Goal: Information Seeking & Learning: Learn about a topic

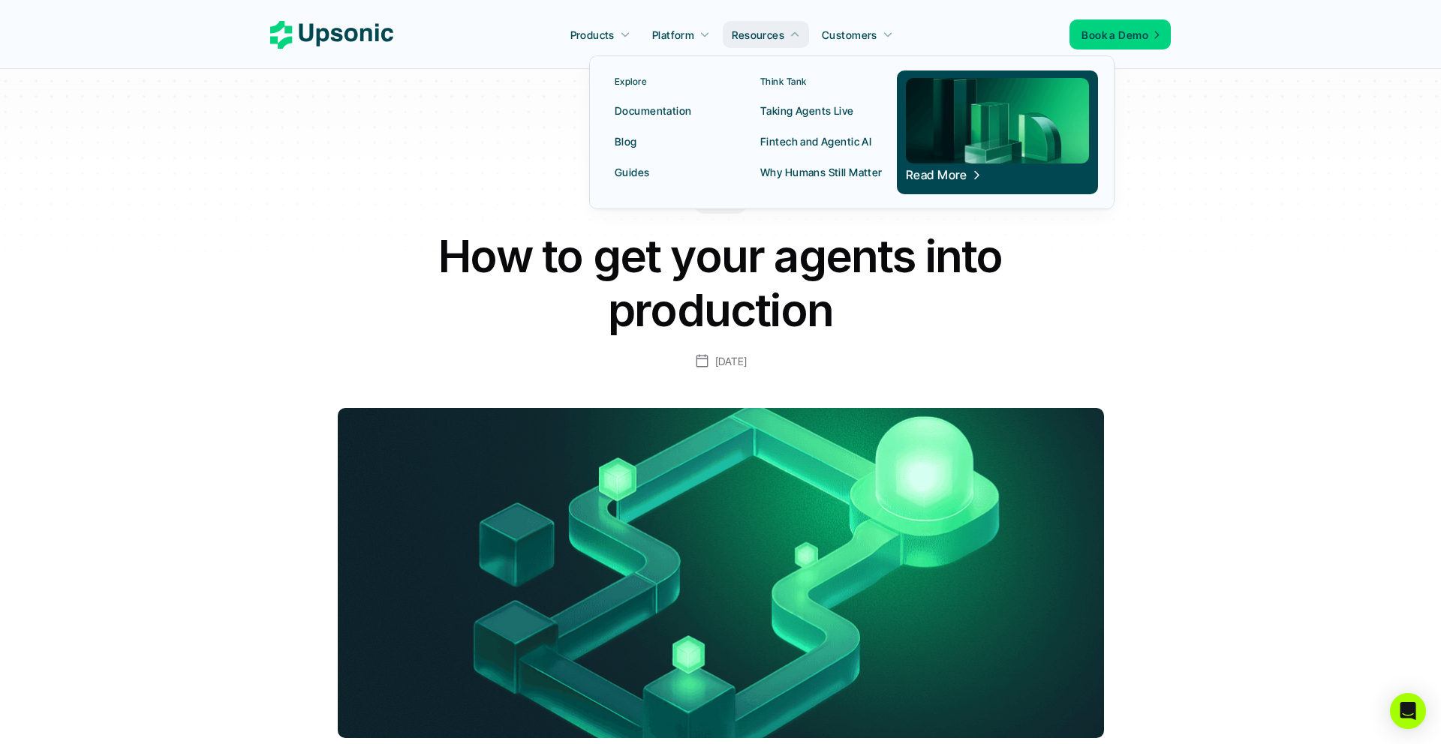
click at [799, 107] on p "Taking Agents Live" at bounding box center [807, 111] width 94 height 16
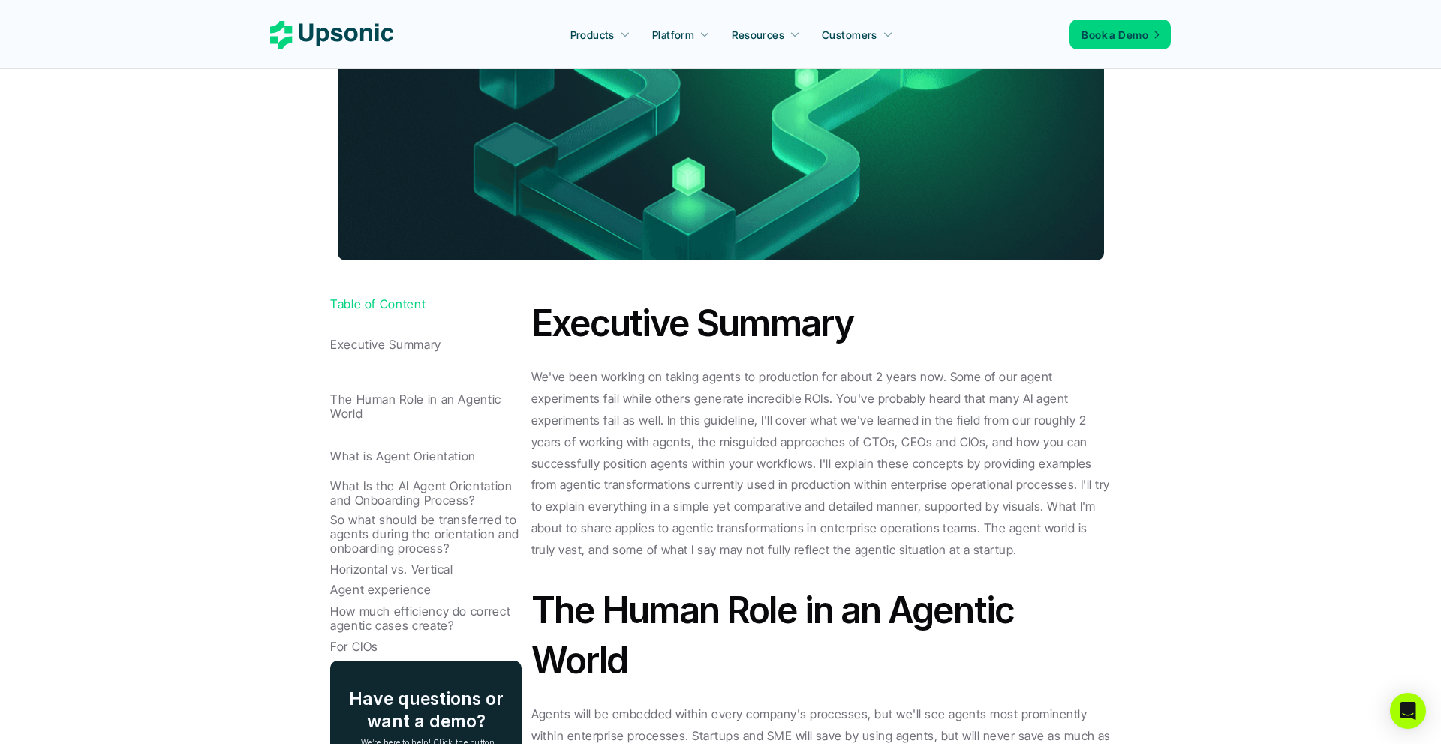
scroll to position [254, 0]
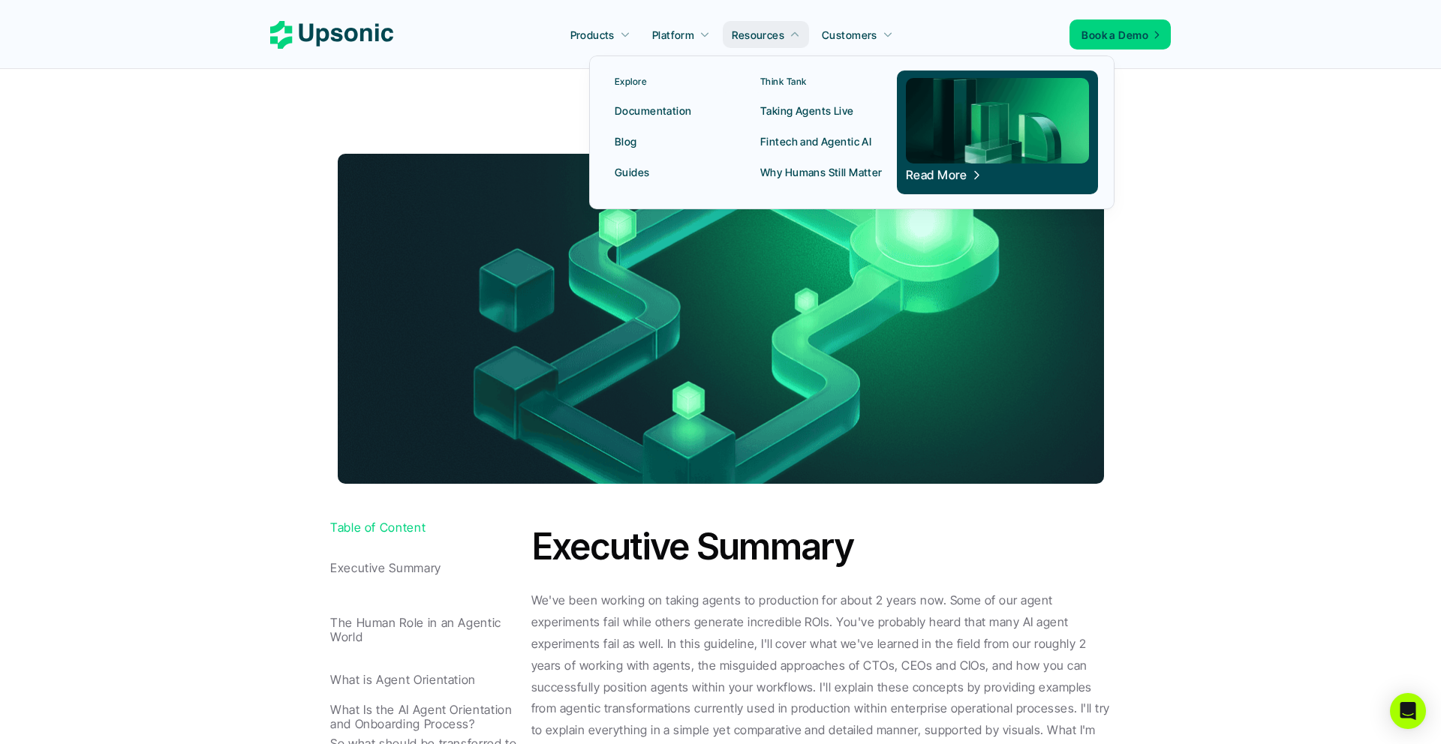
click at [810, 143] on p "Fintech and Agentic AI" at bounding box center [815, 142] width 111 height 16
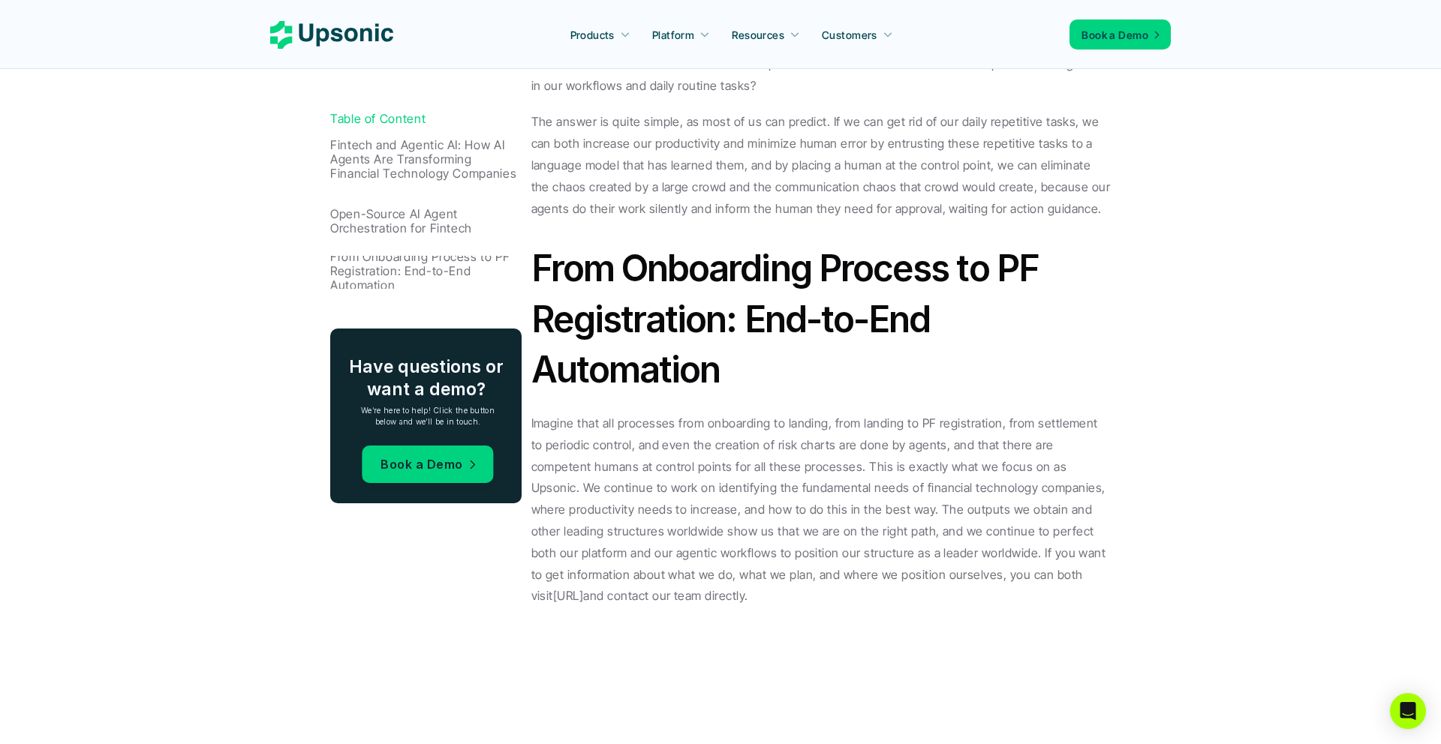
scroll to position [2198, 0]
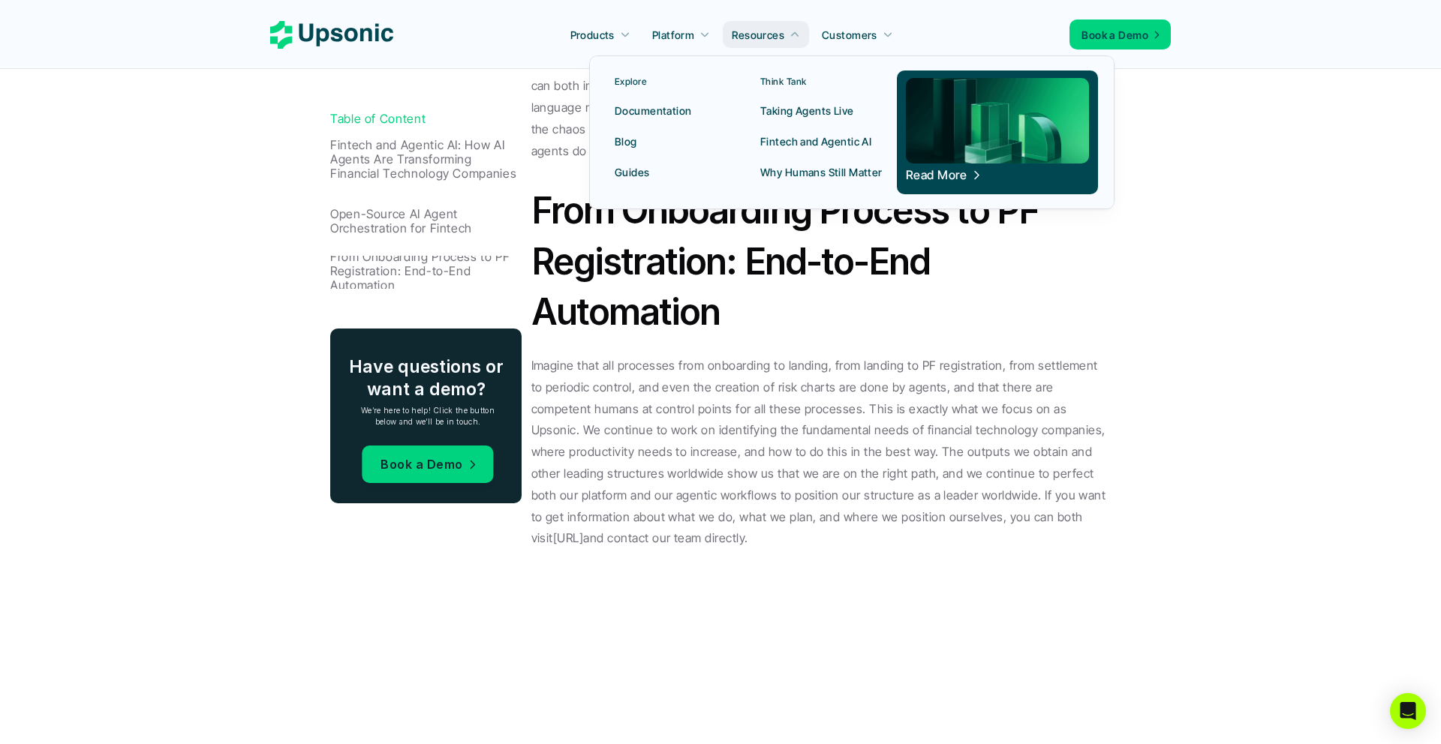
click at [819, 175] on p "Why Humans Still Matter" at bounding box center [821, 172] width 122 height 16
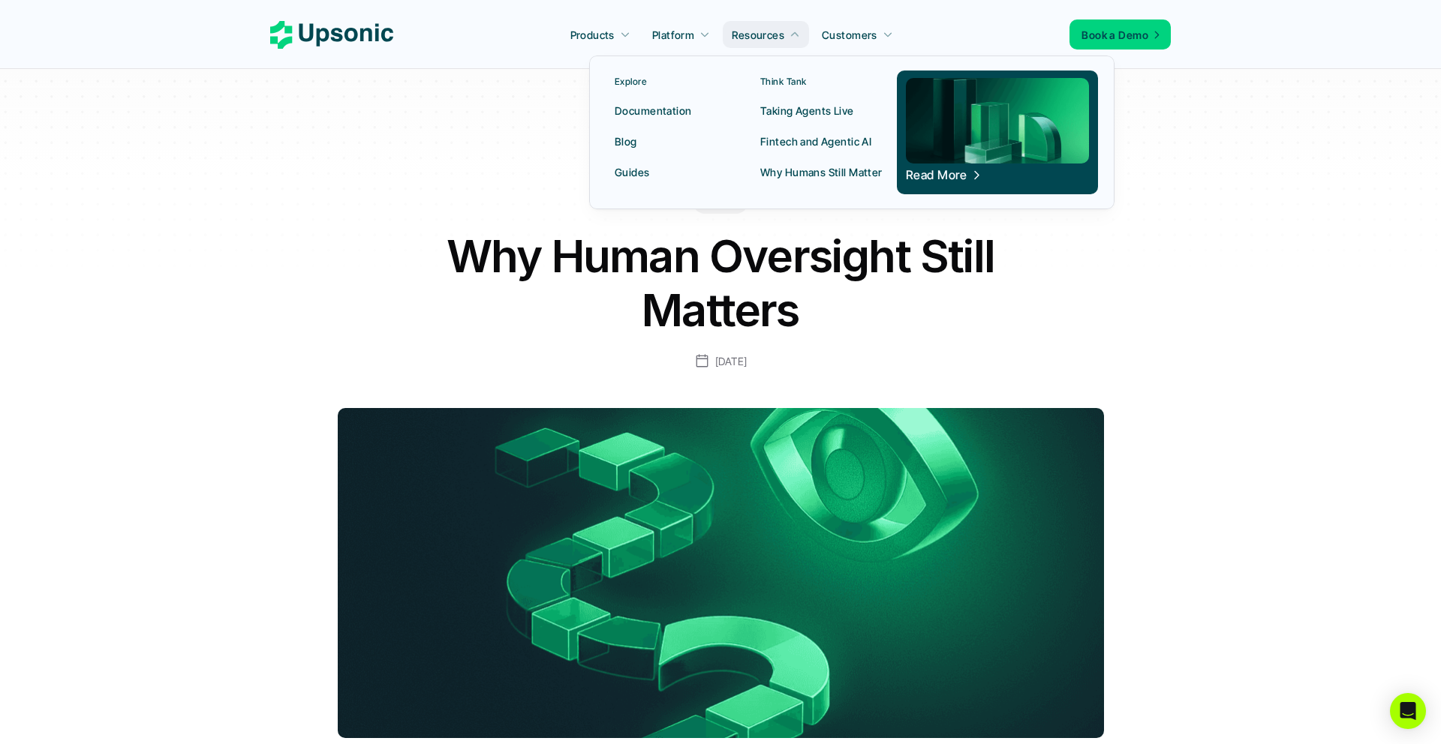
click at [635, 112] on p "Documentation" at bounding box center [653, 111] width 77 height 16
click at [629, 144] on p "Blog" at bounding box center [626, 142] width 23 height 16
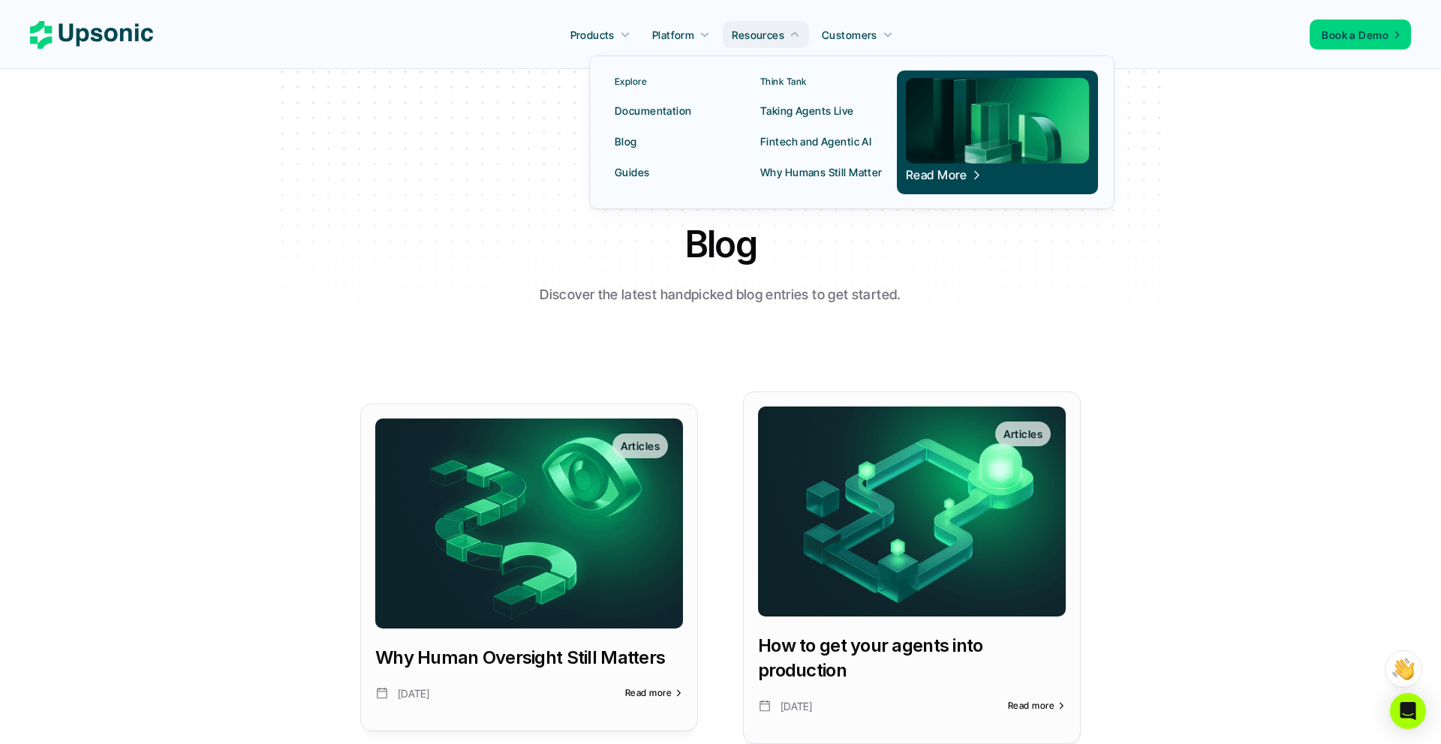
click at [646, 167] on p "Guides" at bounding box center [632, 172] width 35 height 16
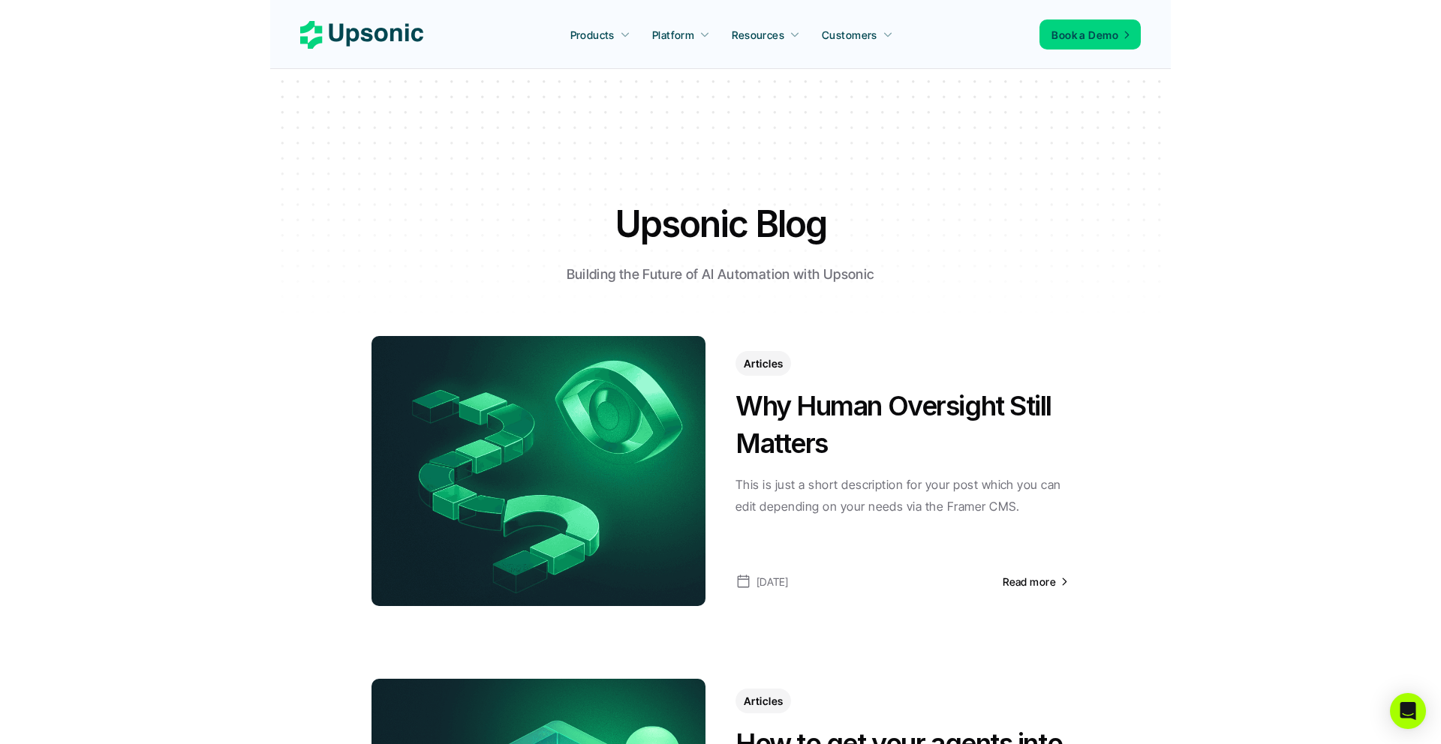
click at [783, 176] on div at bounding box center [720, 197] width 900 height 256
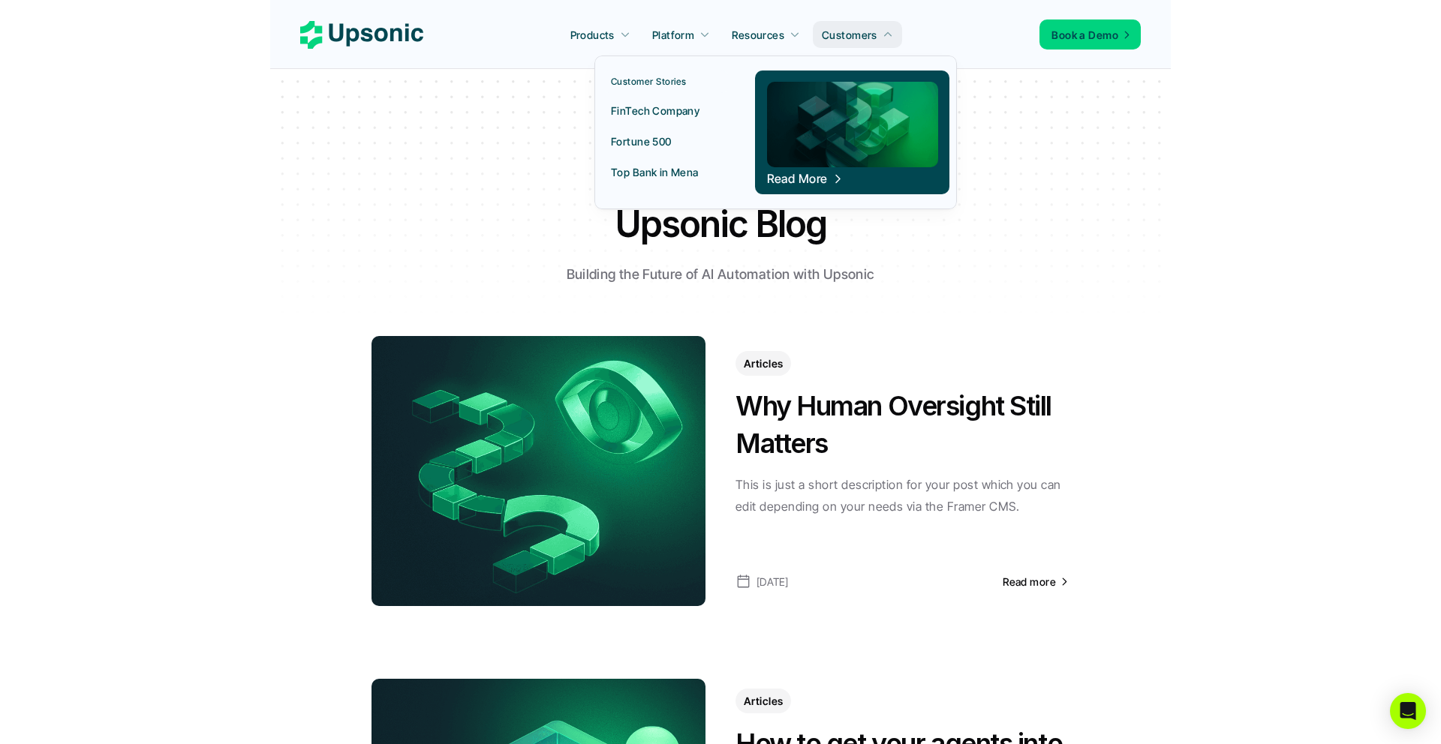
click at [639, 113] on p "FinTech Company" at bounding box center [655, 111] width 89 height 16
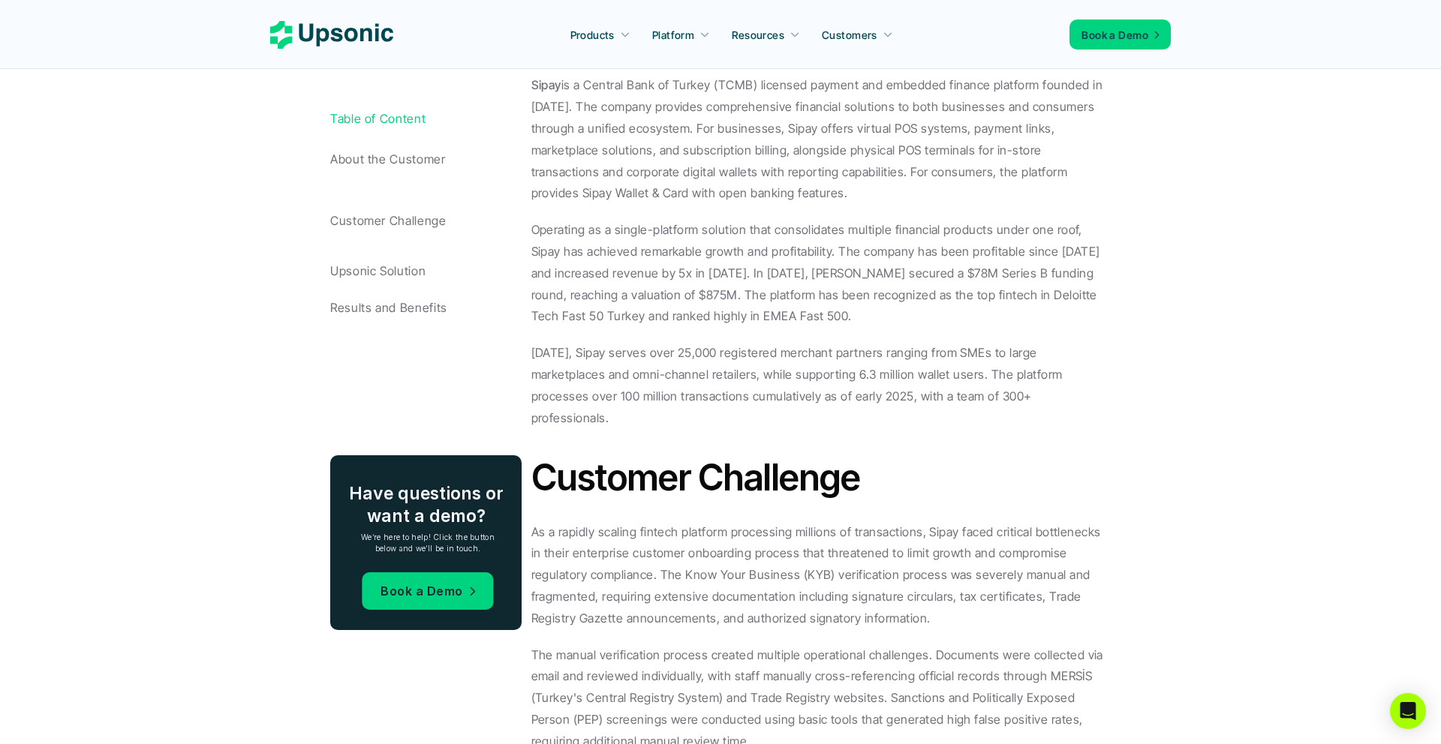
scroll to position [844, 0]
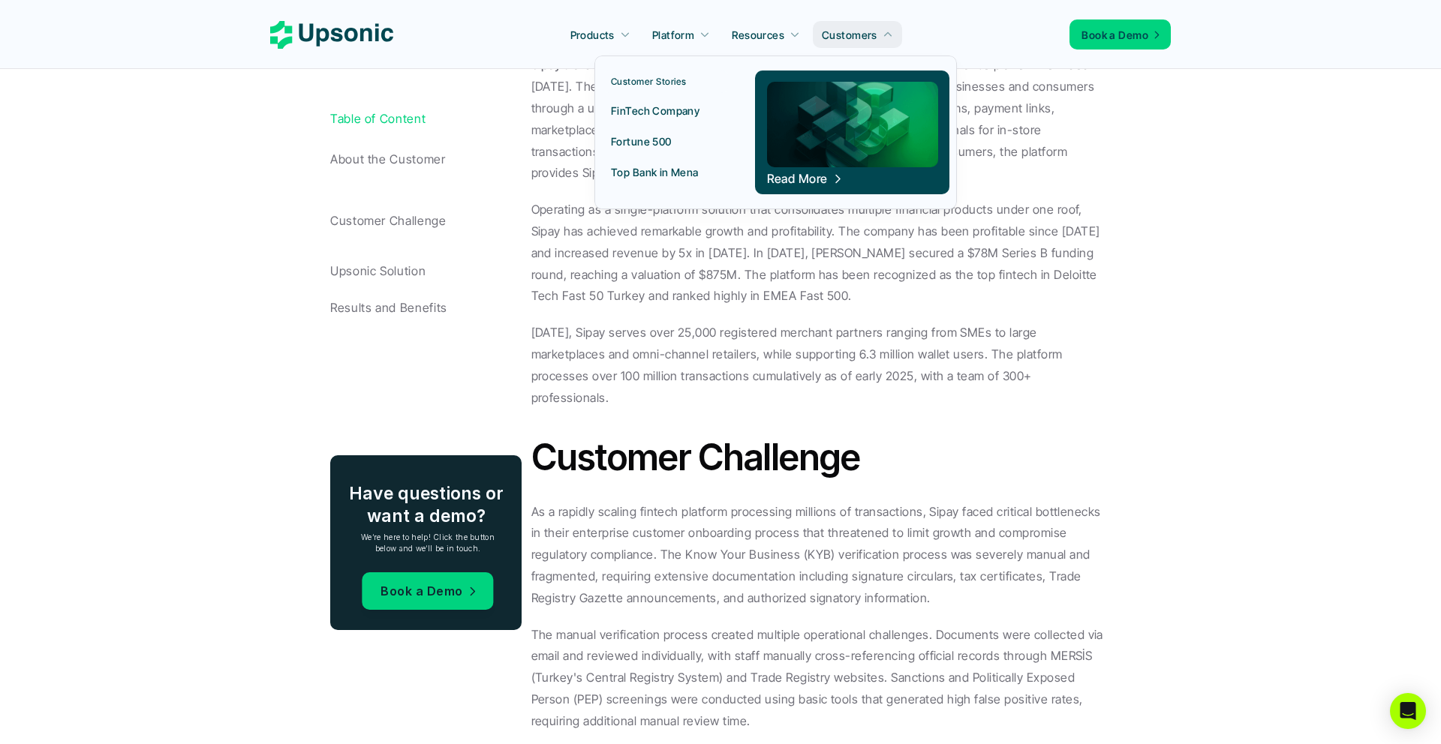
click at [635, 145] on p "Fortune 500" at bounding box center [641, 142] width 61 height 16
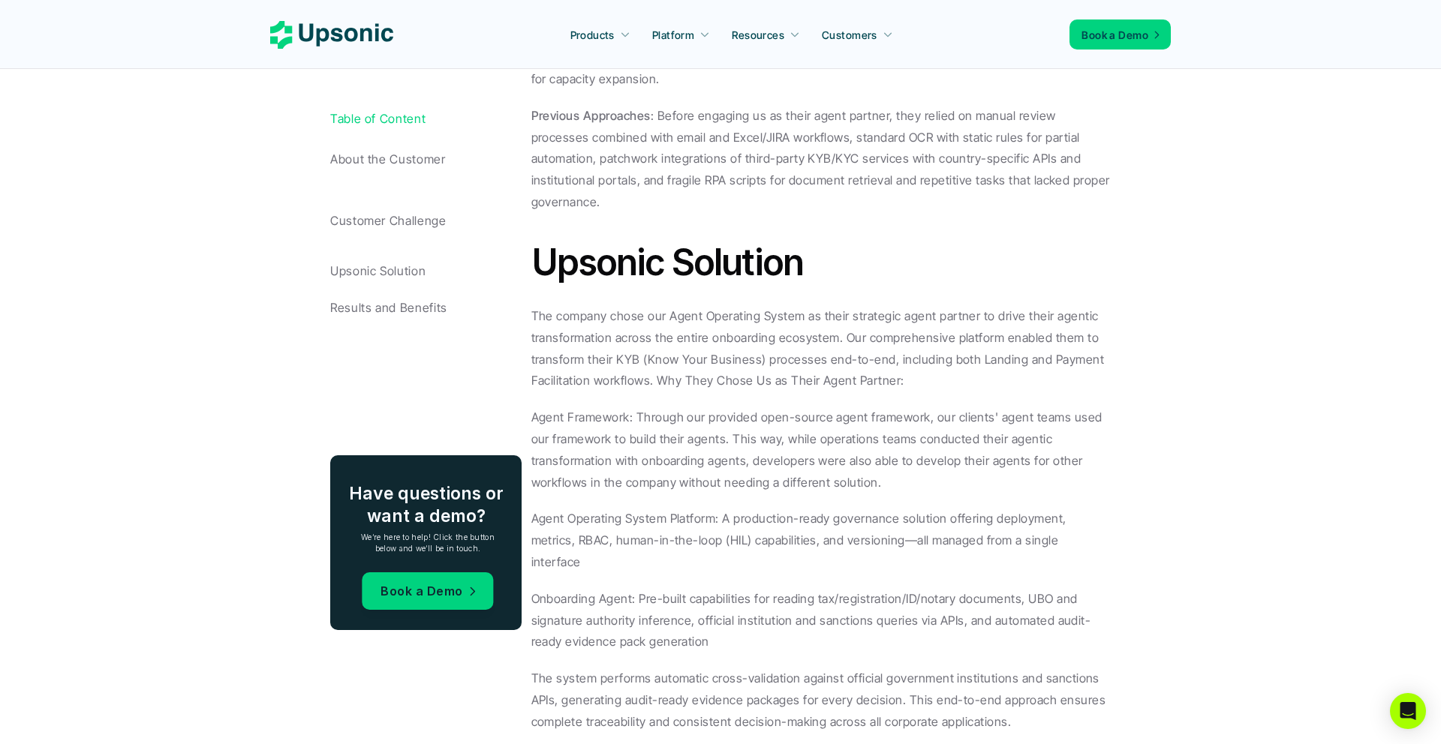
scroll to position [1264, 0]
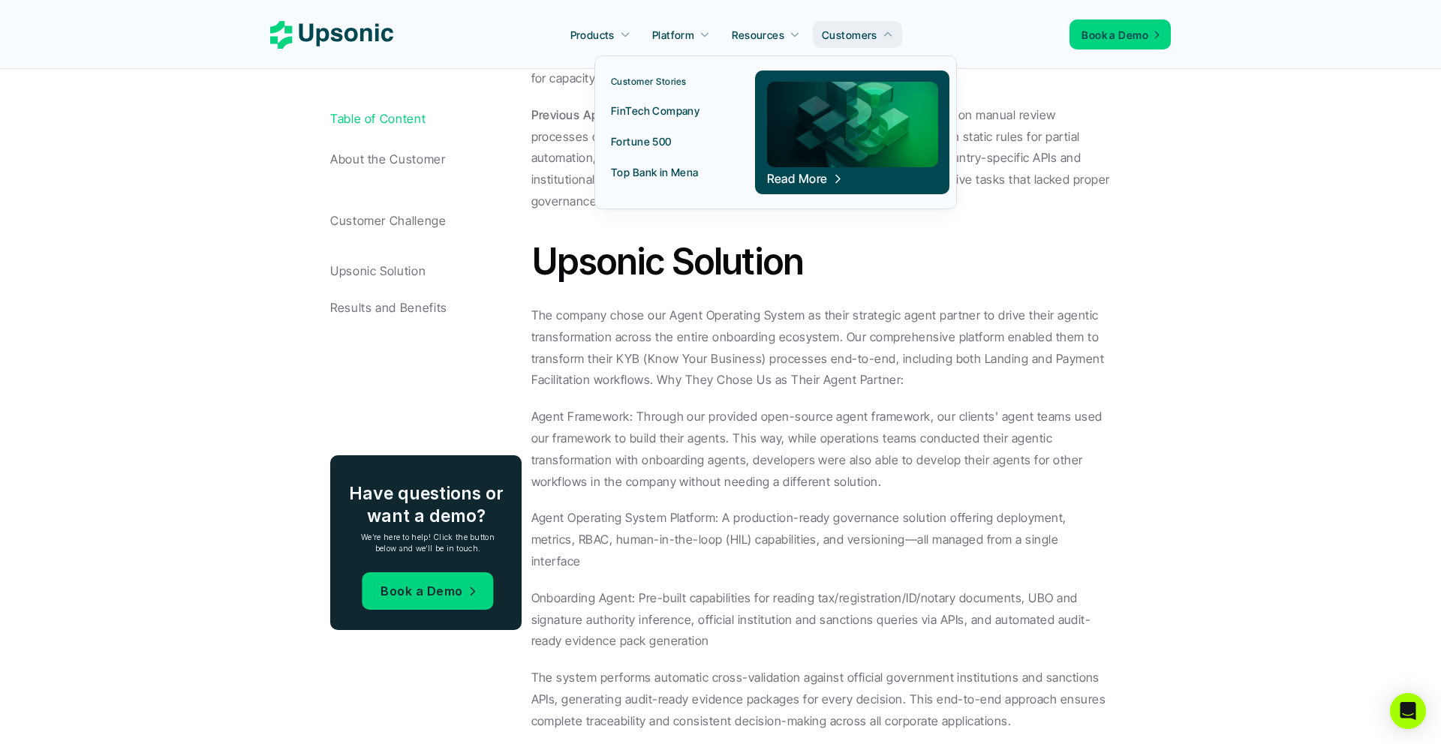
click at [651, 175] on p "Top Bank in Mena" at bounding box center [655, 172] width 88 height 16
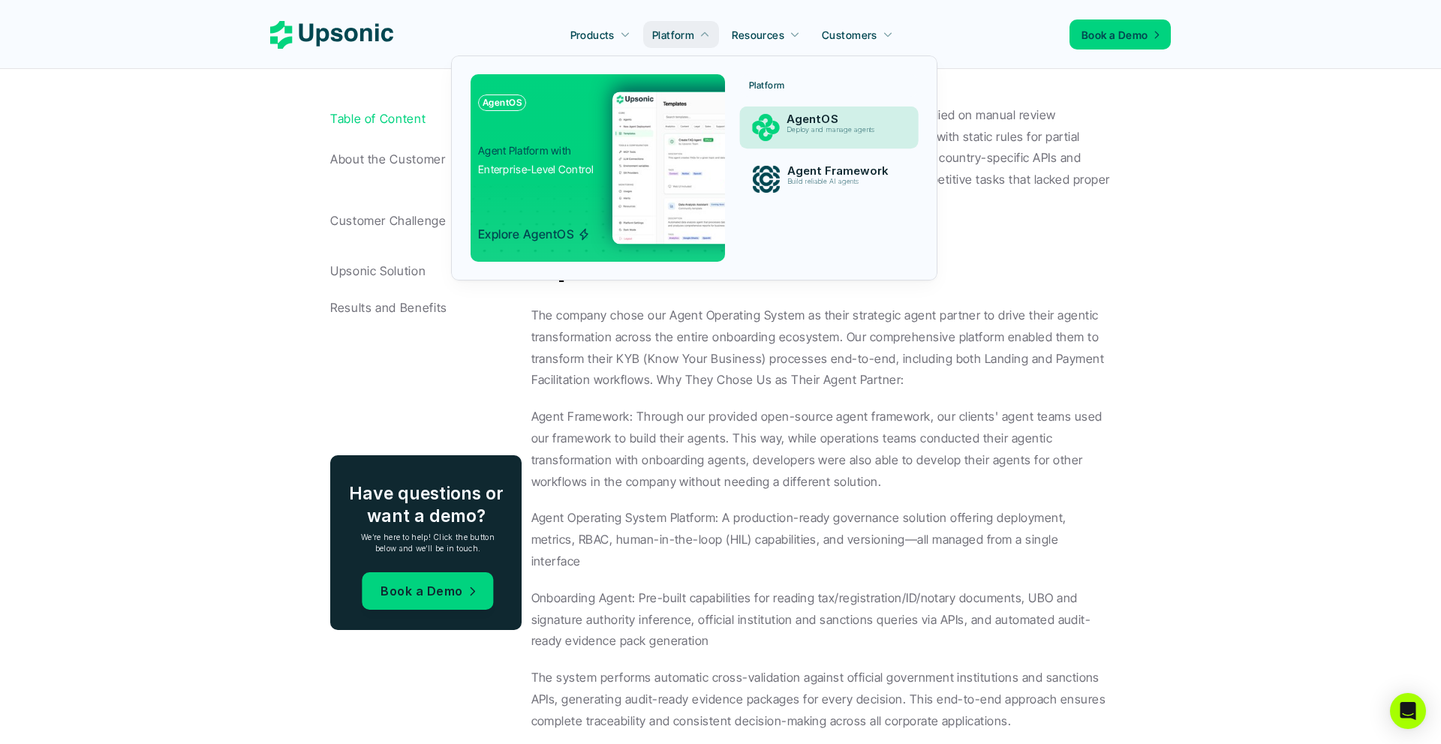
click at [819, 131] on p "Deploy and manage agents" at bounding box center [842, 130] width 110 height 8
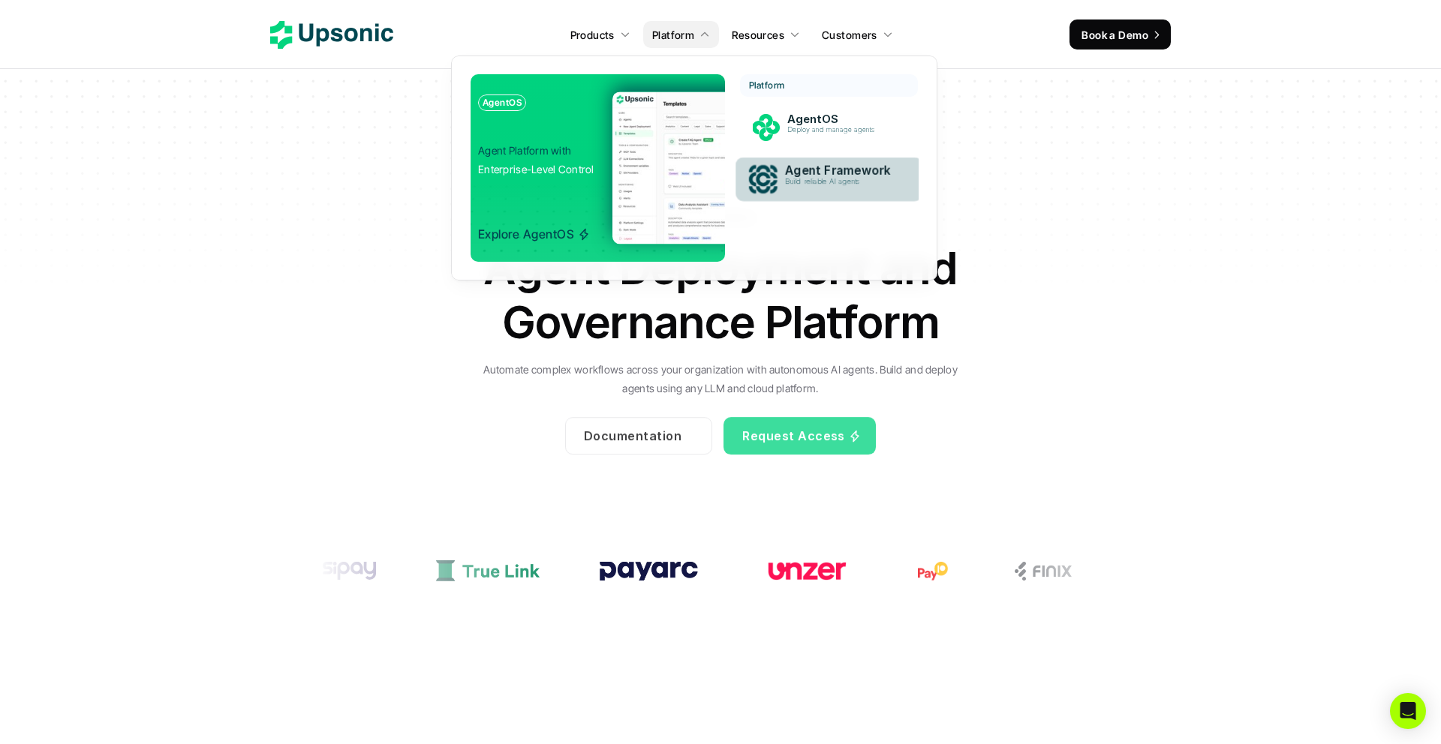
click at [816, 179] on p "Build reliable AI agents" at bounding box center [842, 182] width 115 height 8
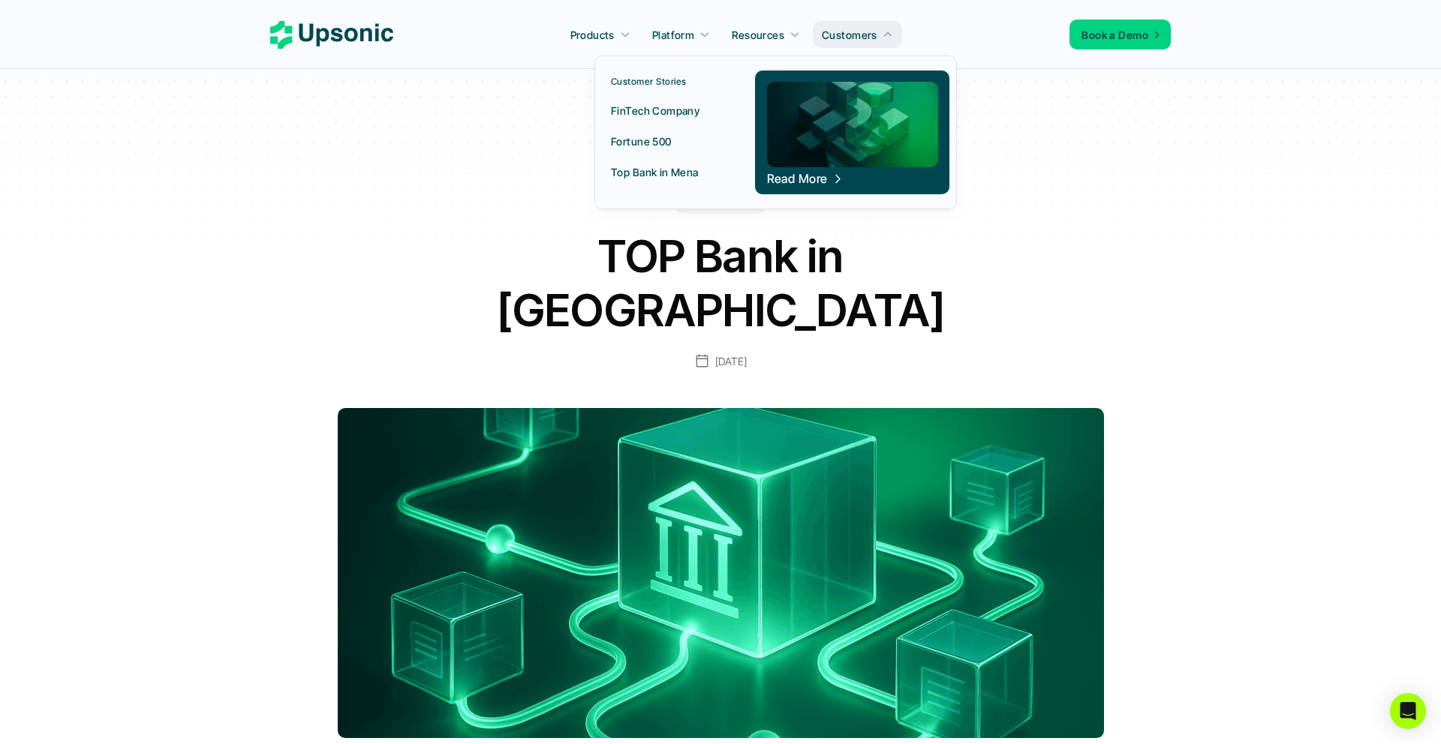
click at [816, 121] on img at bounding box center [851, 125] width 171 height 86
click at [809, 177] on p "Read More" at bounding box center [796, 179] width 61 height 4
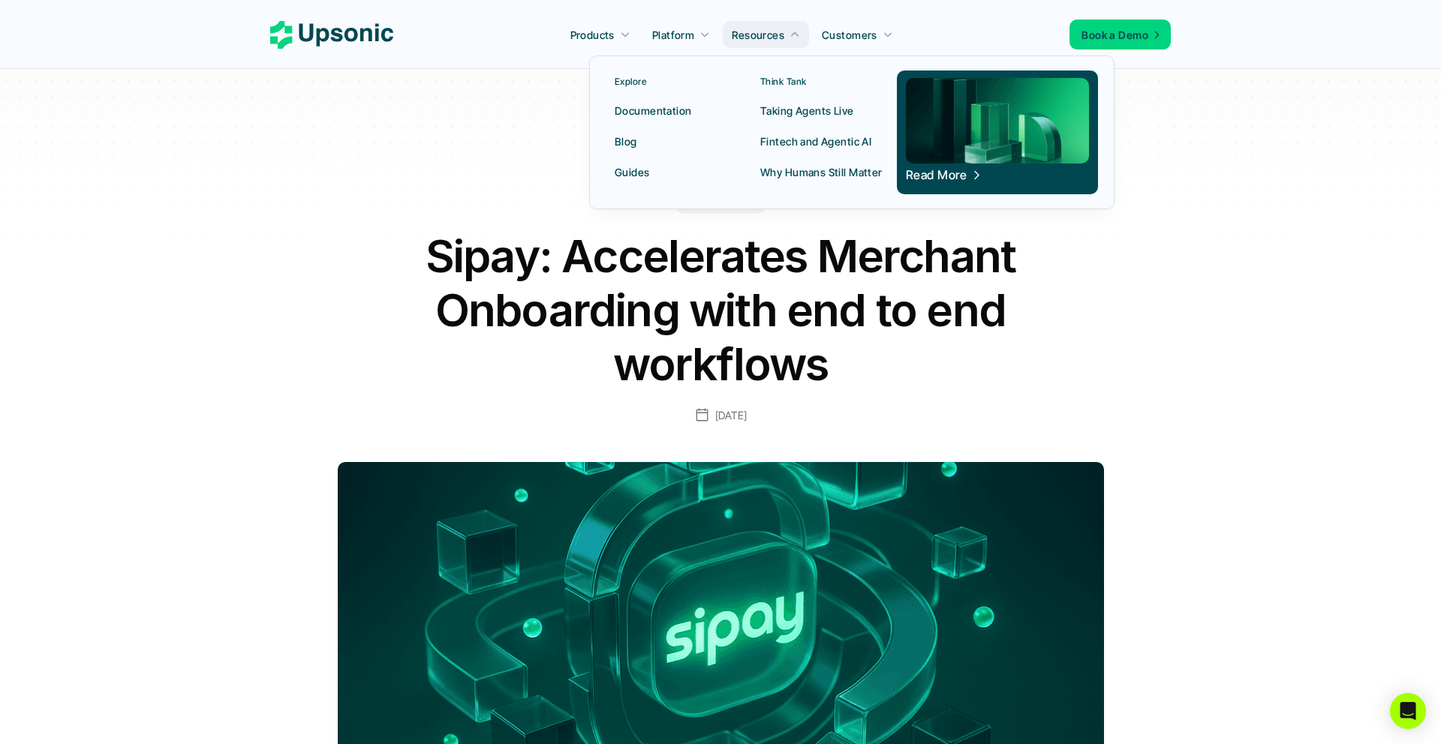
click at [939, 173] on p "Read More" at bounding box center [936, 175] width 61 height 4
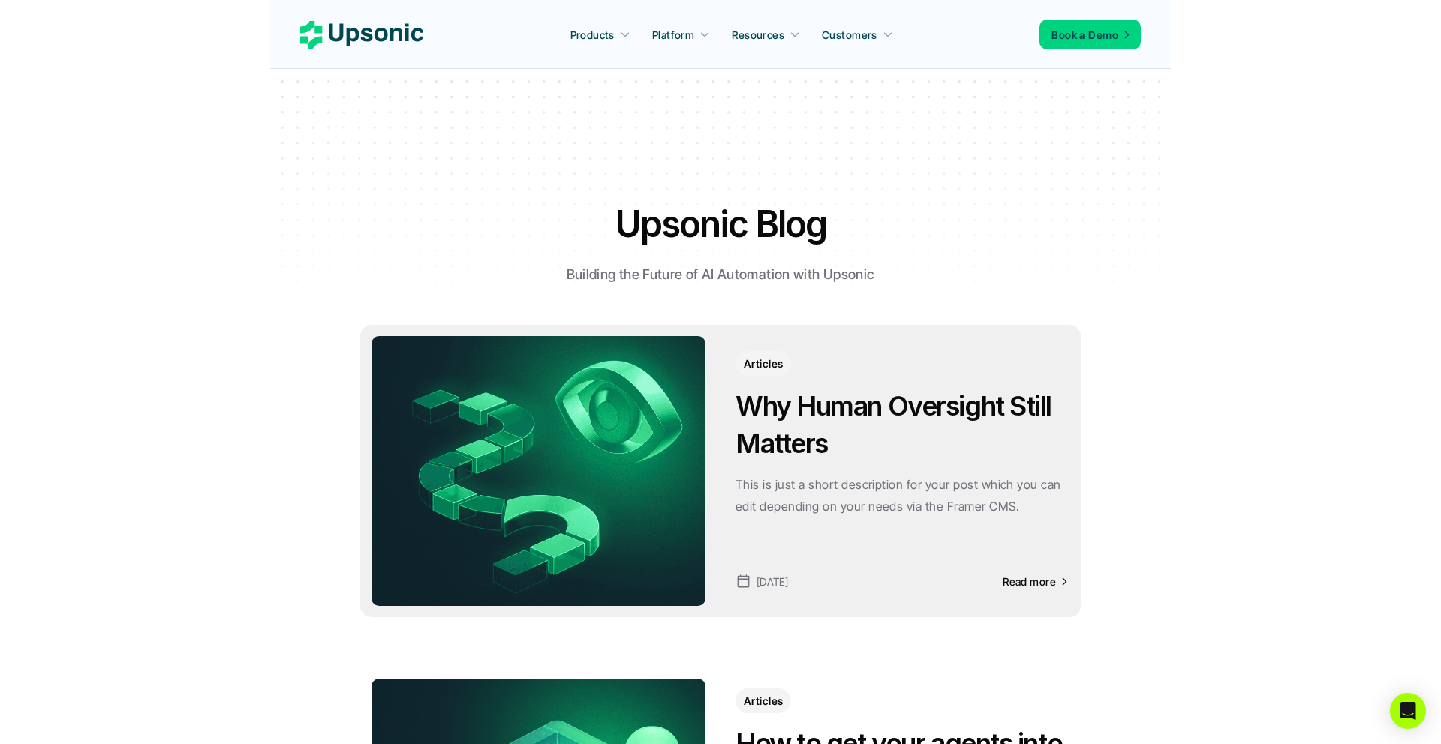
click at [618, 523] on img at bounding box center [538, 471] width 334 height 270
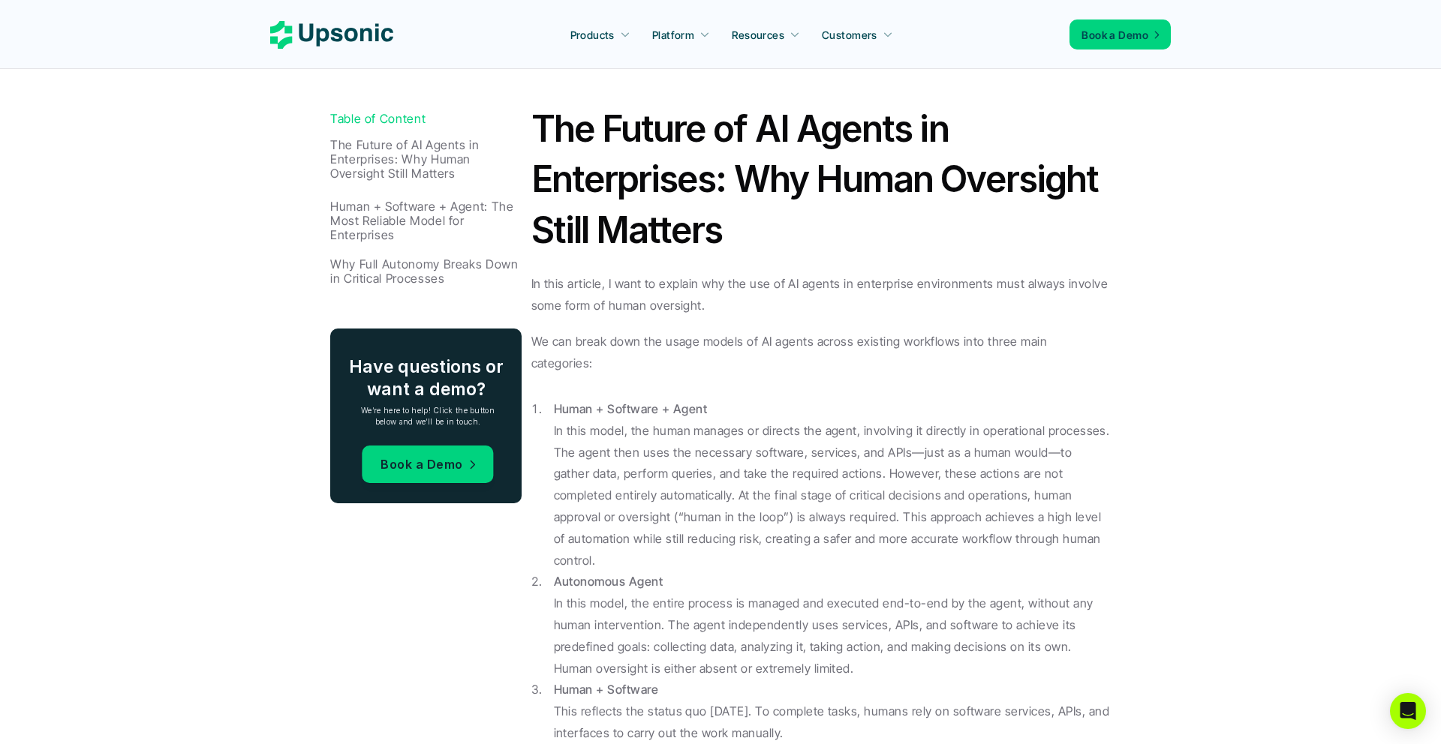
scroll to position [720, 0]
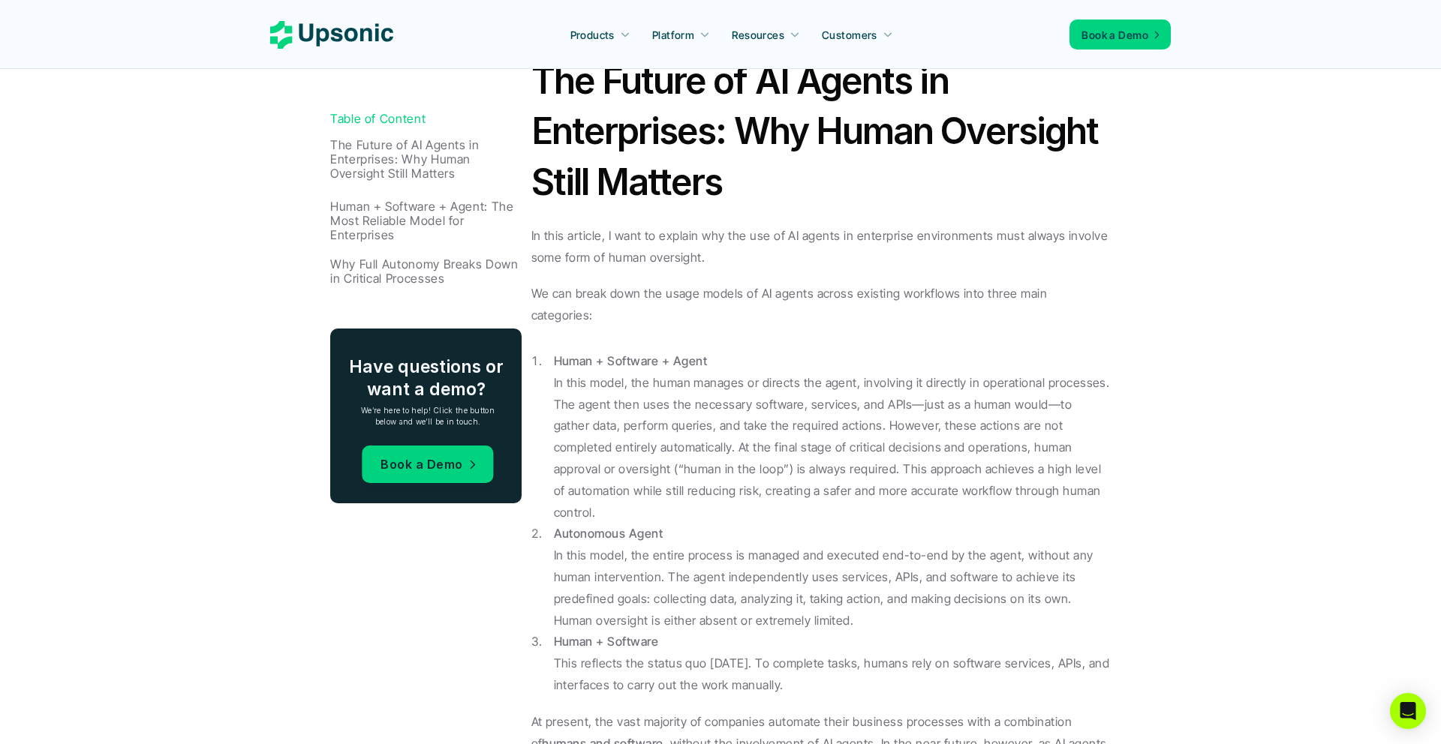
click at [401, 172] on p "The Future of AI Agents in Enterprises: Why Human Oversight Still Matters" at bounding box center [427, 159] width 194 height 44
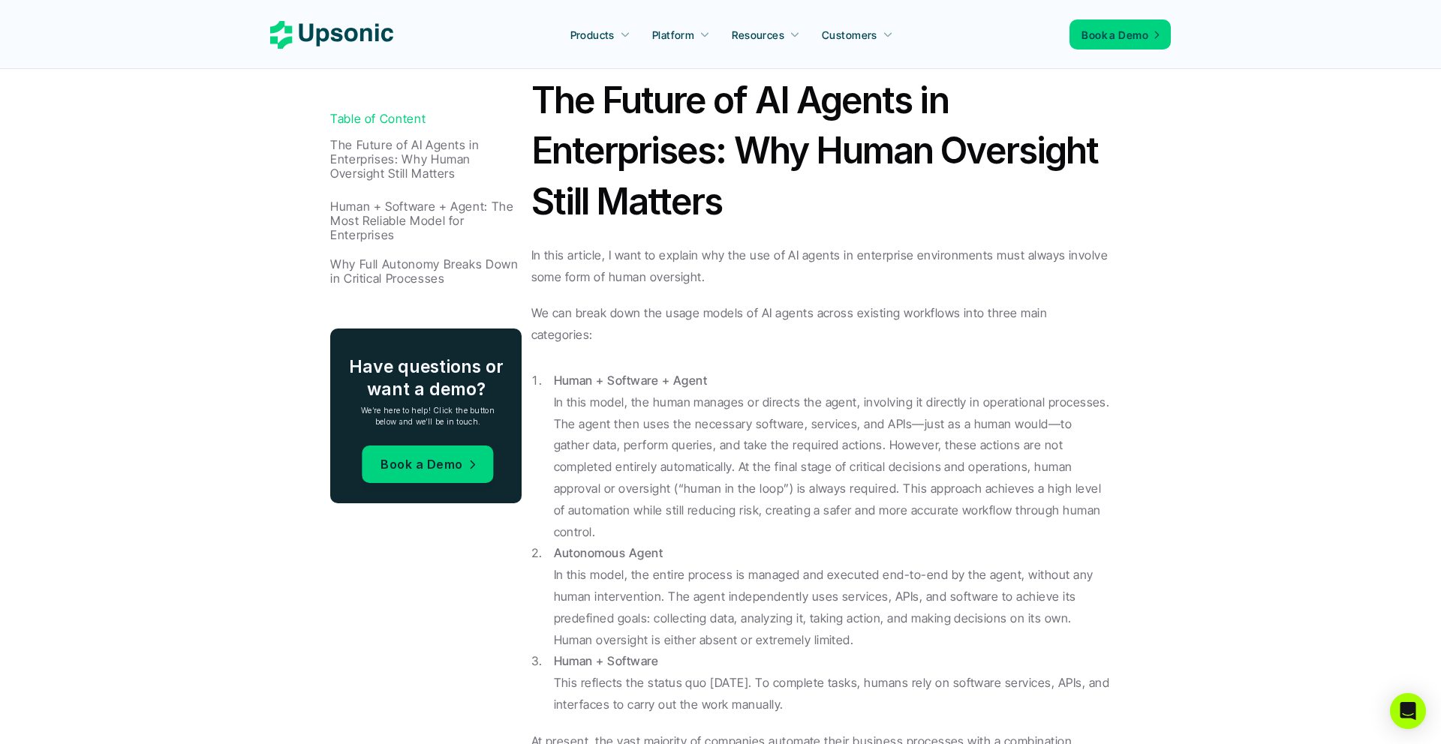
click at [412, 240] on p "Human + Software + Agent: The Most Reliable Model for Enterprises" at bounding box center [427, 221] width 194 height 44
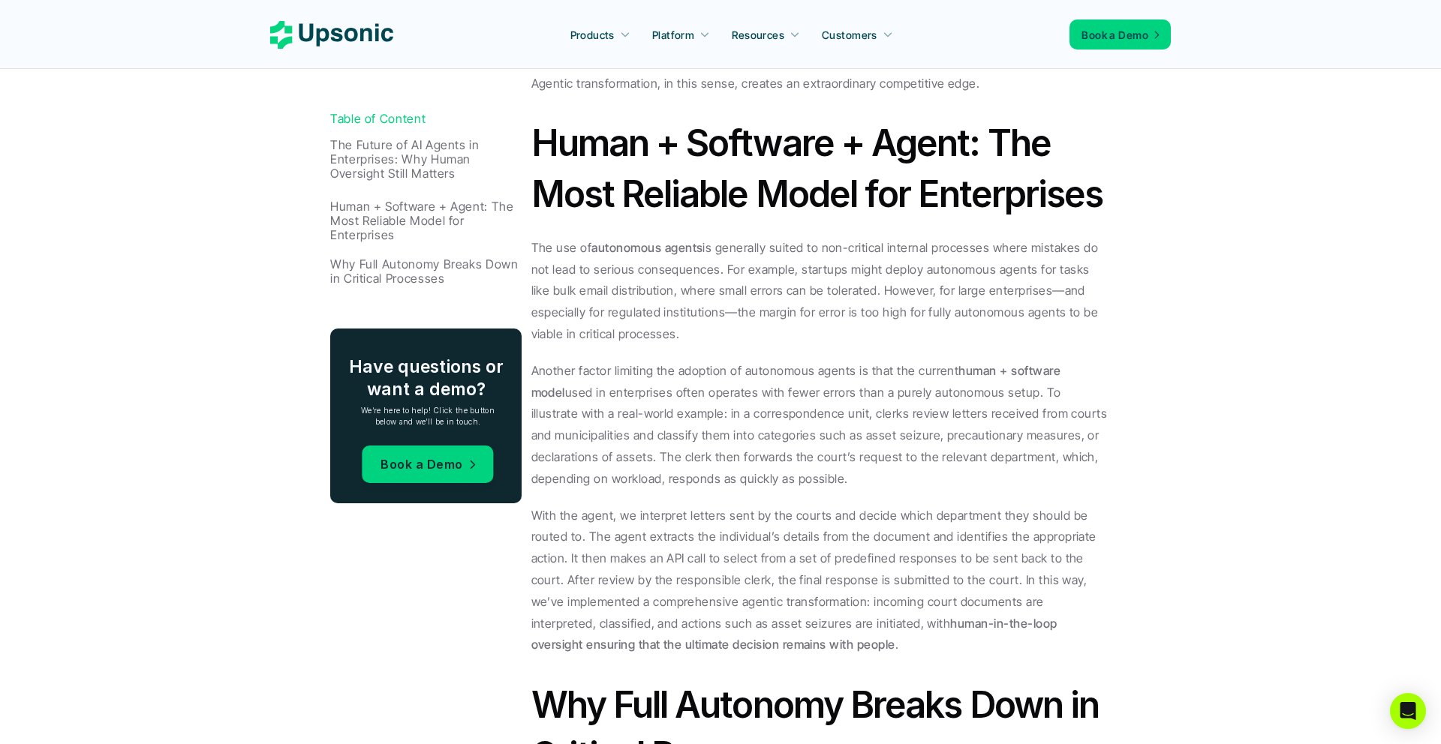
click at [411, 265] on p "Why Full Autonomy Breaks Down in Critical Processes" at bounding box center [427, 271] width 194 height 29
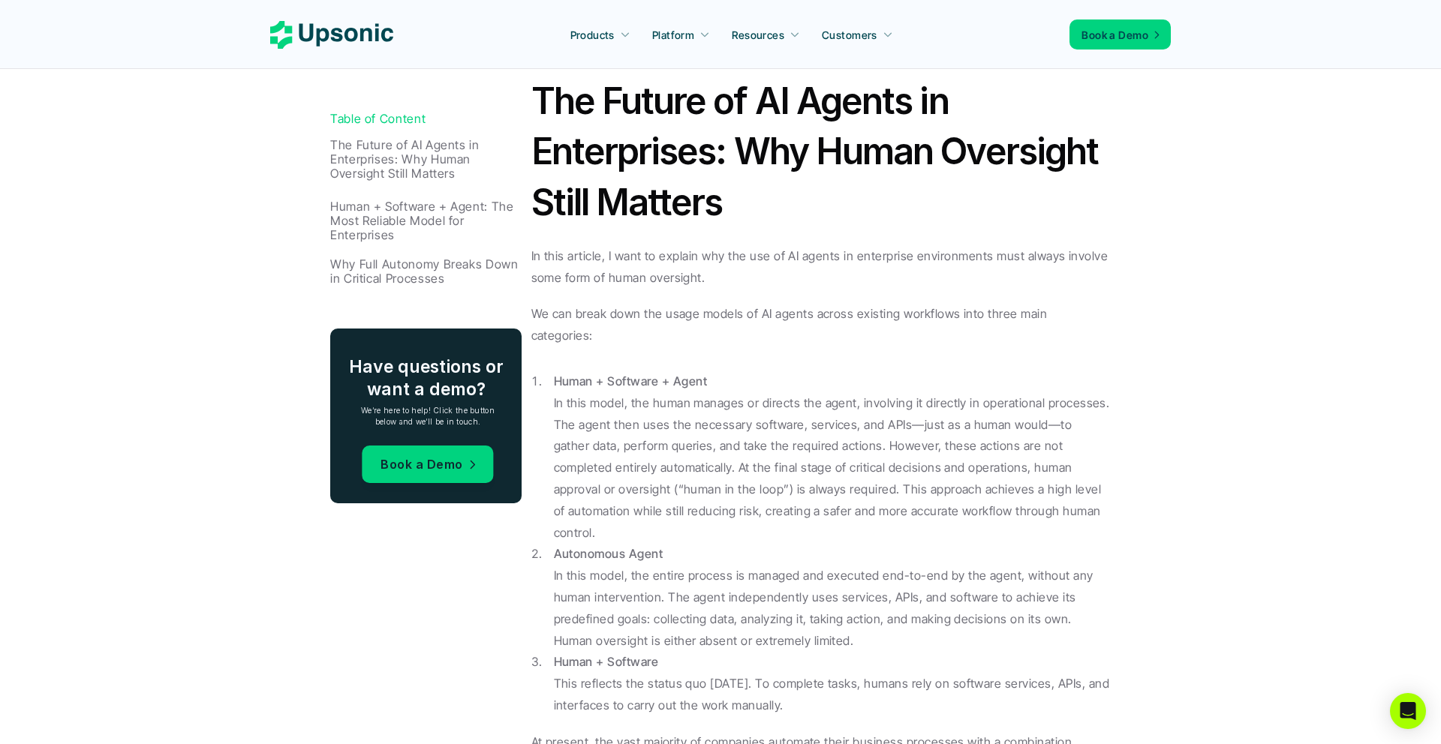
scroll to position [702, 0]
